Goal: Information Seeking & Learning: Learn about a topic

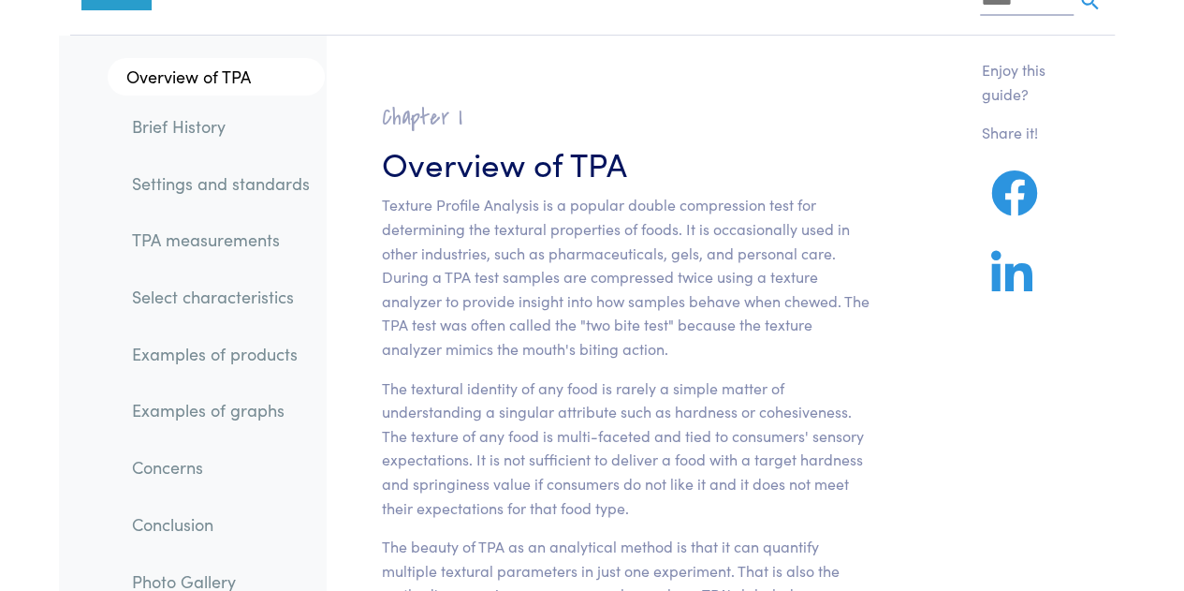
scroll to position [85, 0]
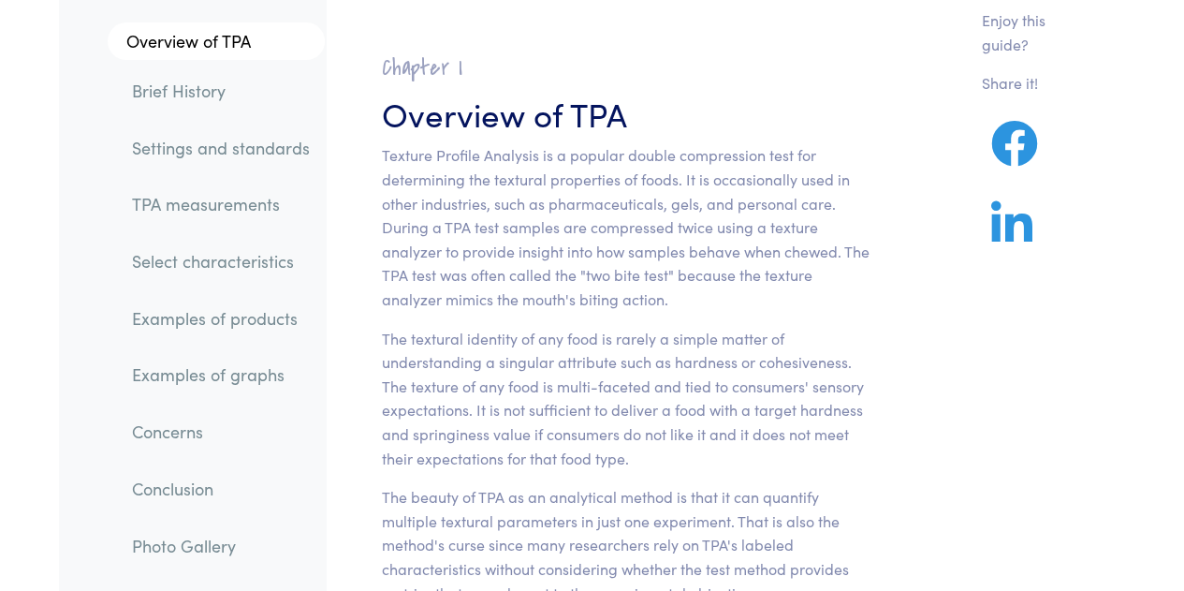
click at [203, 154] on link "Settings and standards" at bounding box center [221, 146] width 208 height 43
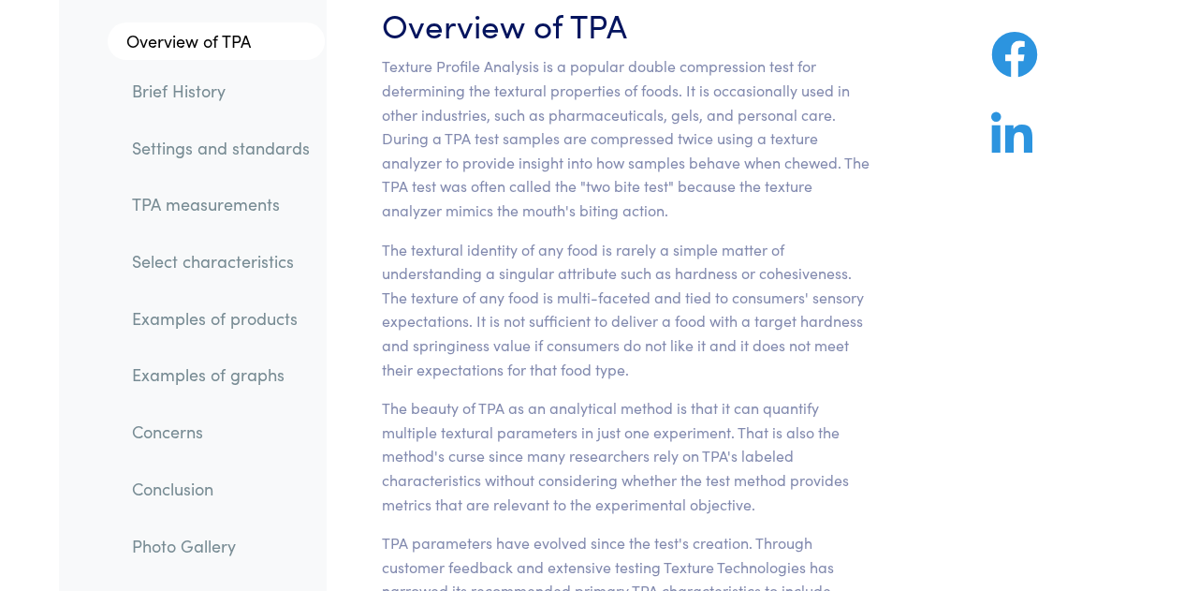
scroll to position [222, 0]
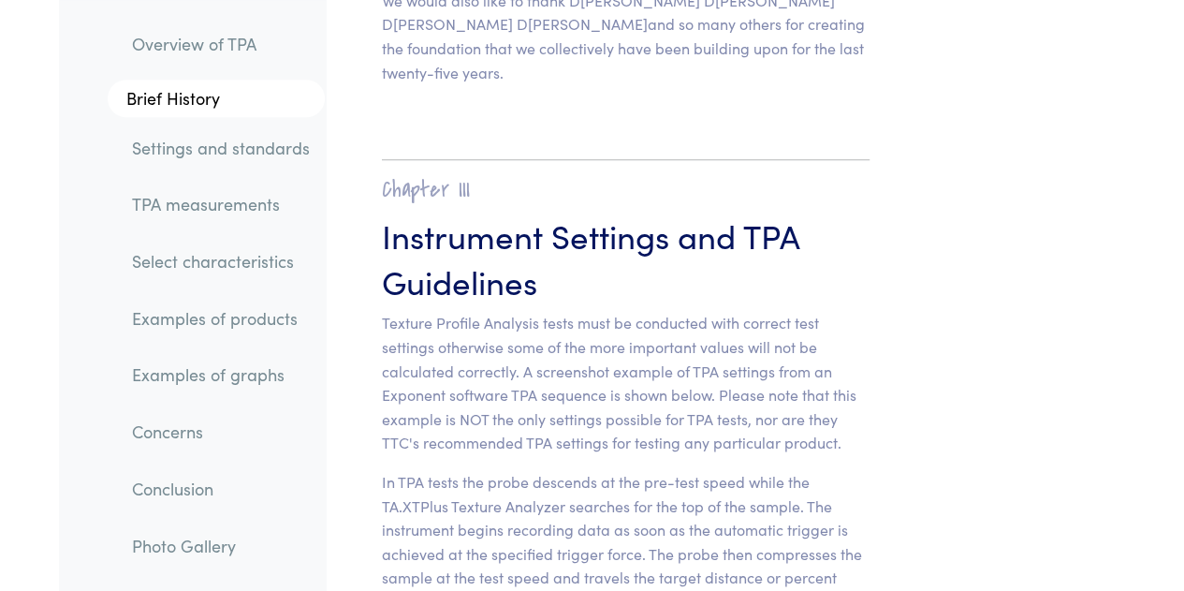
scroll to position [7953, 0]
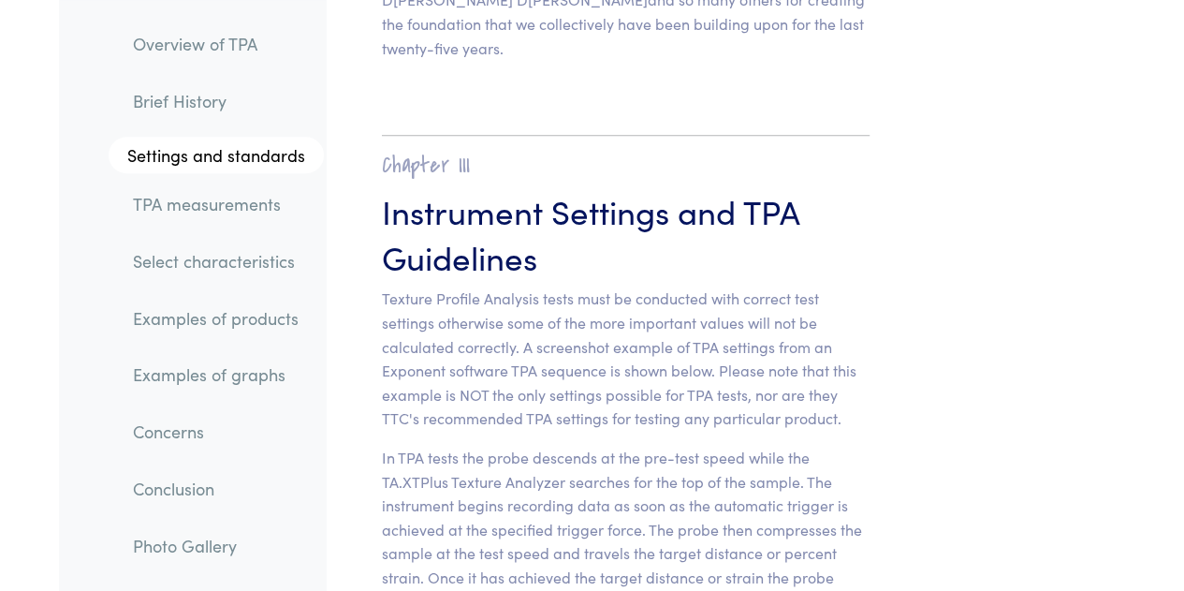
click at [256, 326] on link "Examples of products" at bounding box center [221, 318] width 206 height 43
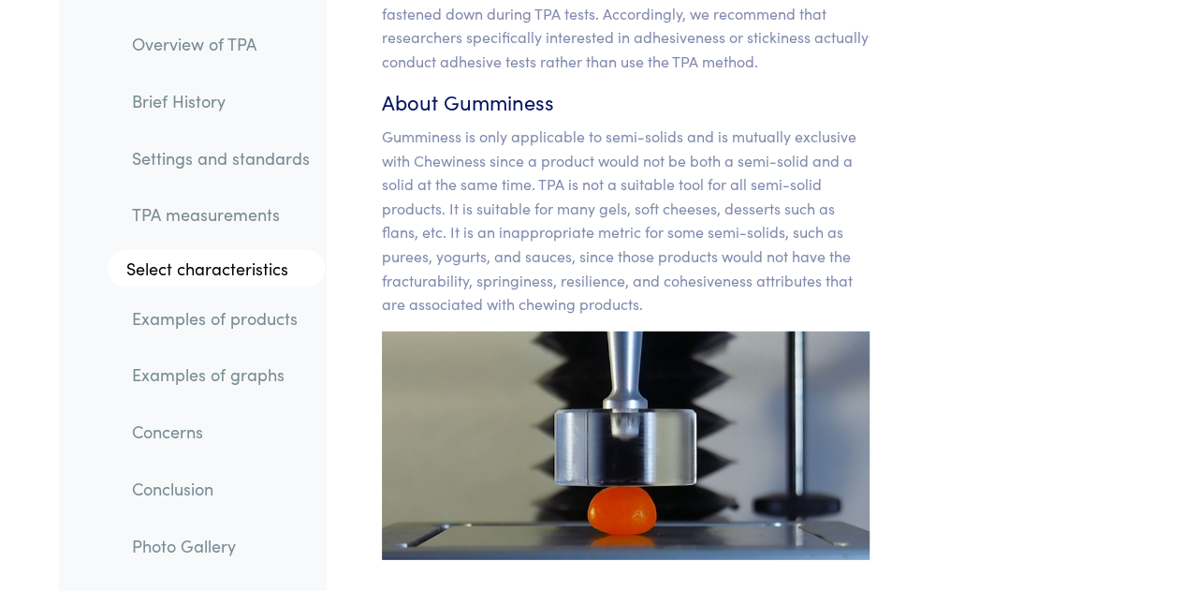
scroll to position [20209, 0]
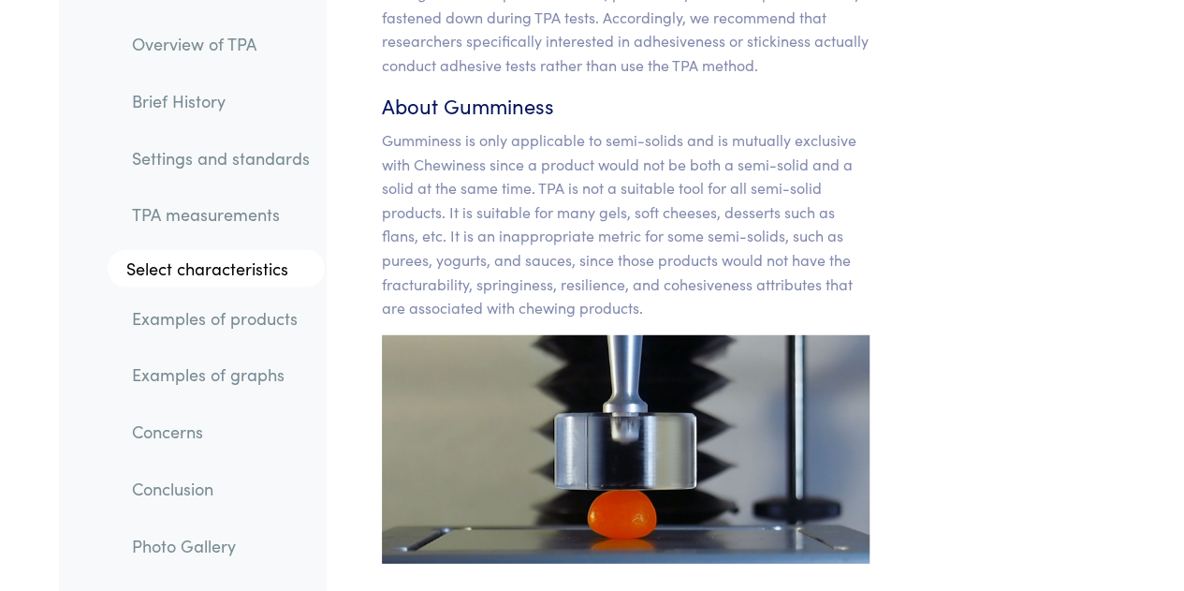
click at [861, 335] on img at bounding box center [626, 449] width 488 height 228
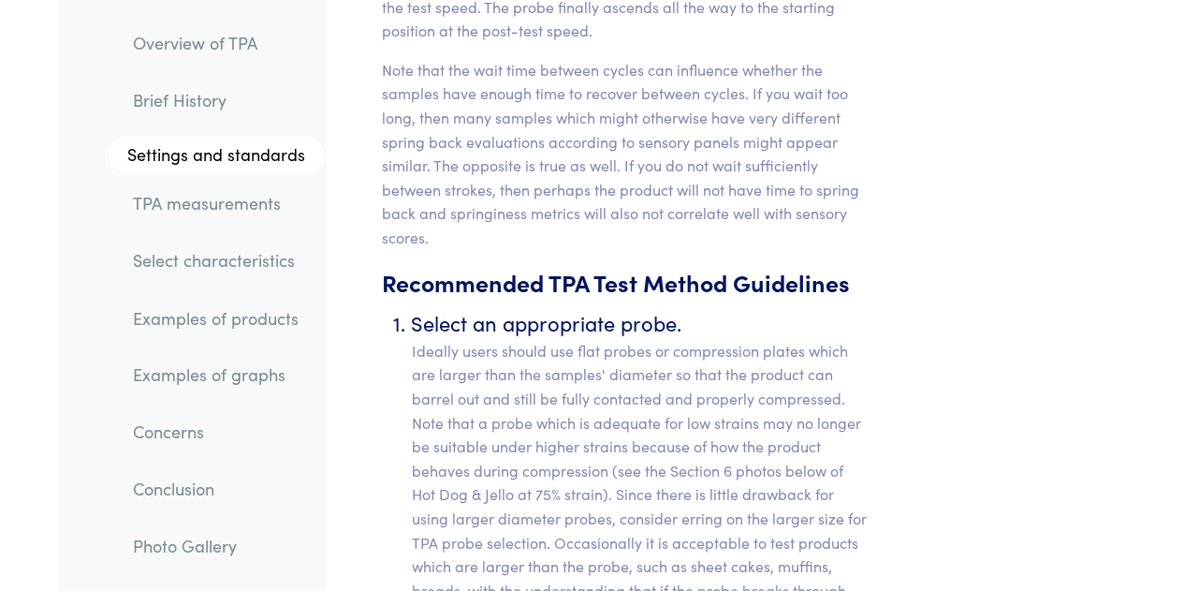
scroll to position [8602, 0]
